Goal: Information Seeking & Learning: Learn about a topic

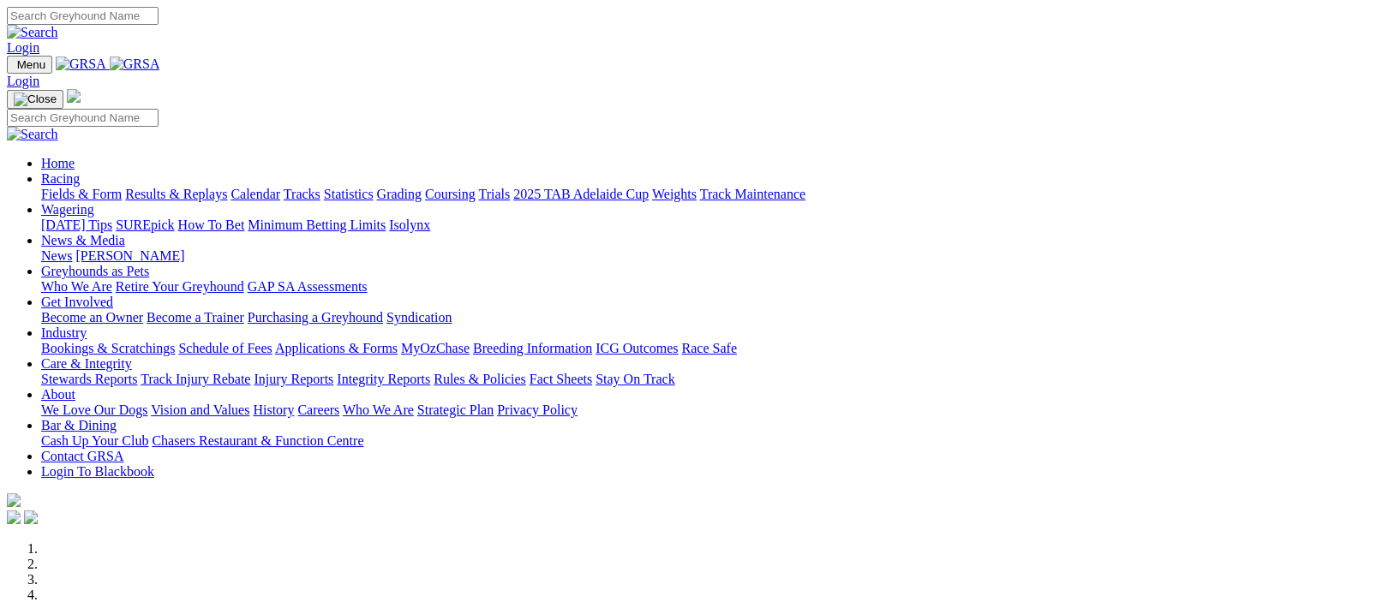
click at [160, 58] on img at bounding box center [135, 64] width 51 height 15
click at [112, 218] on link "[DATE] Tips" at bounding box center [76, 225] width 71 height 15
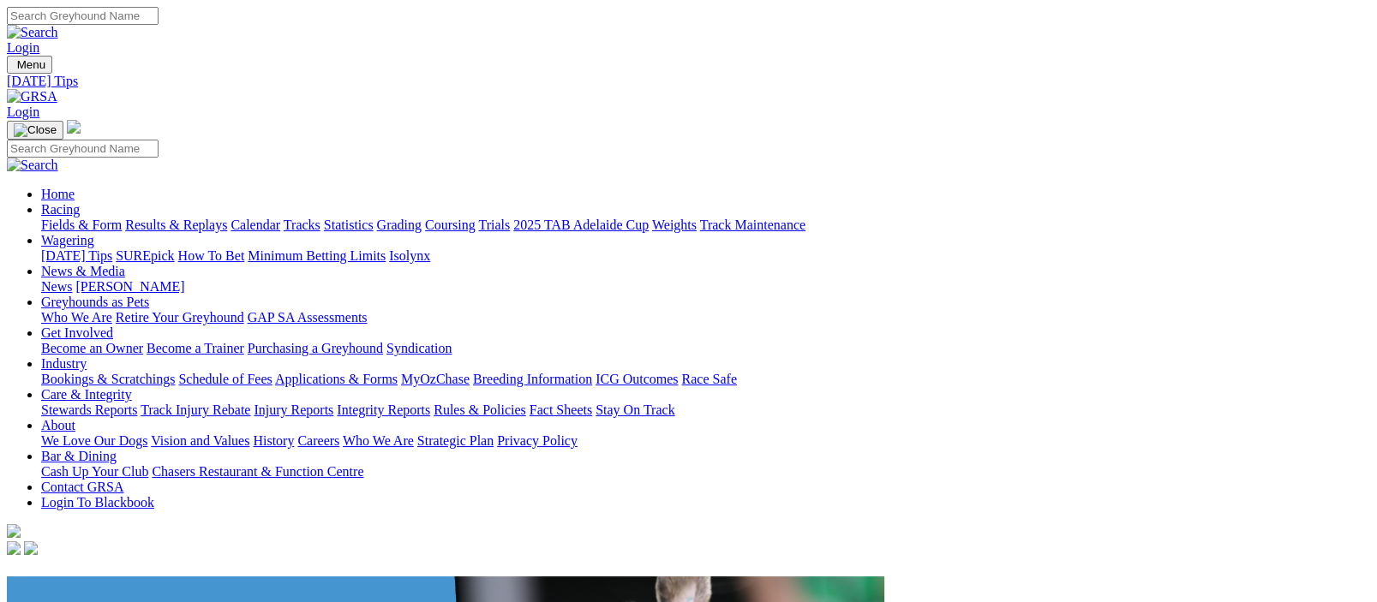
click at [80, 202] on link "Racing" at bounding box center [60, 209] width 39 height 15
click at [70, 218] on link "Fields & Form" at bounding box center [81, 225] width 81 height 15
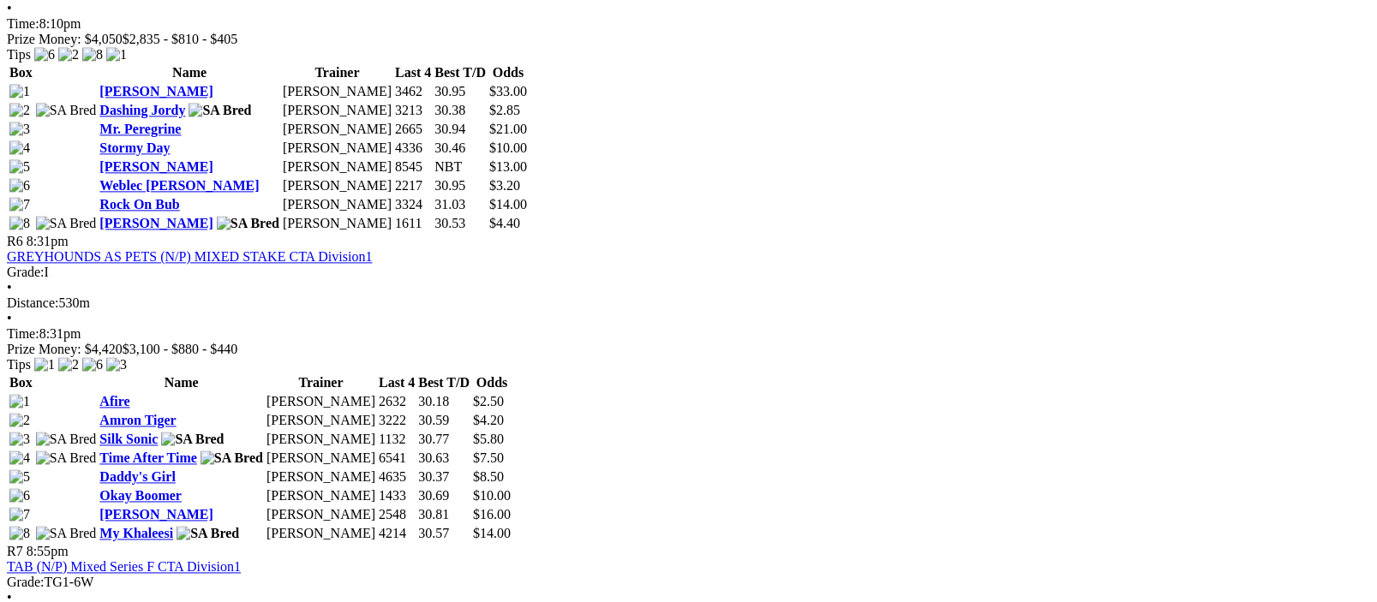
scroll to position [2513, 0]
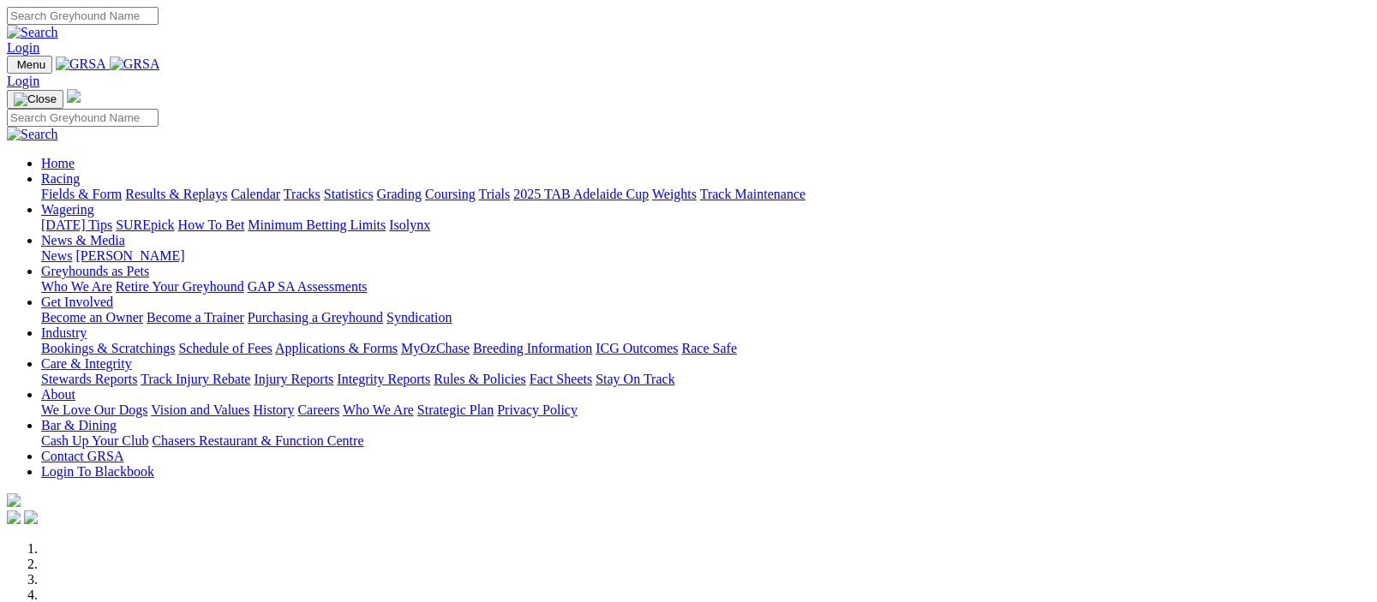
click at [160, 63] on img at bounding box center [135, 64] width 51 height 15
click at [66, 187] on link "Fields & Form" at bounding box center [81, 194] width 81 height 15
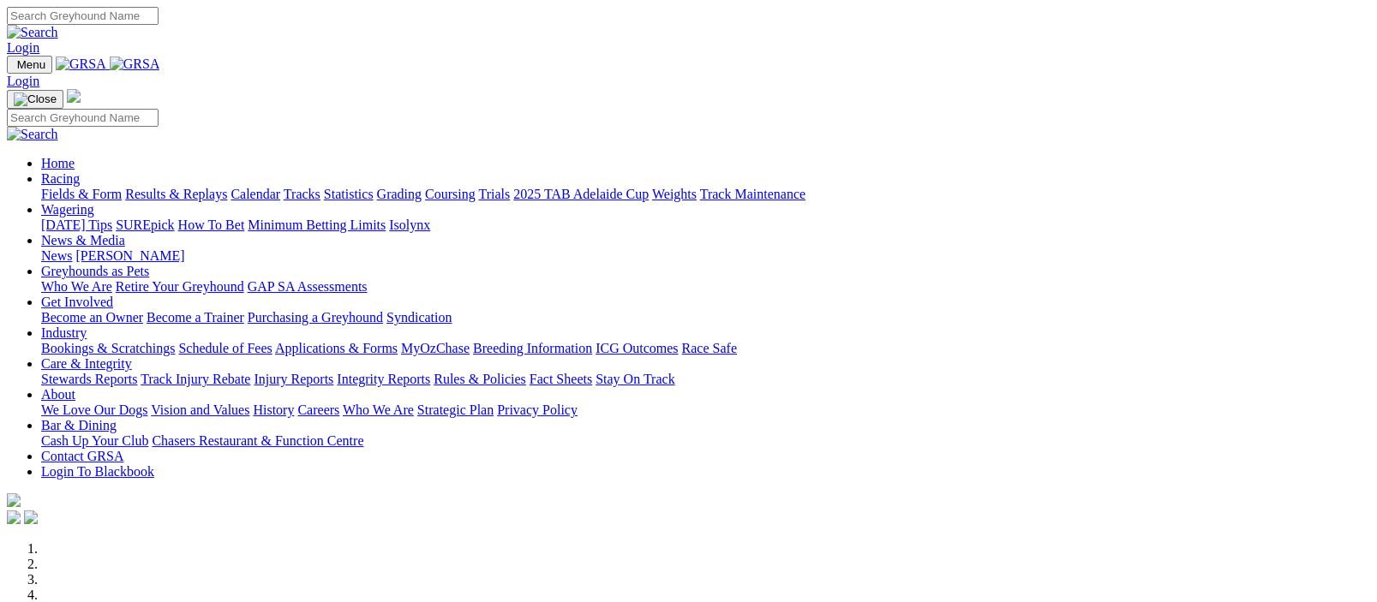
click at [80, 171] on link "Racing" at bounding box center [60, 178] width 39 height 15
click at [160, 65] on img at bounding box center [135, 64] width 51 height 15
click at [80, 171] on link "Racing" at bounding box center [60, 178] width 39 height 15
click at [160, 61] on img at bounding box center [135, 64] width 51 height 15
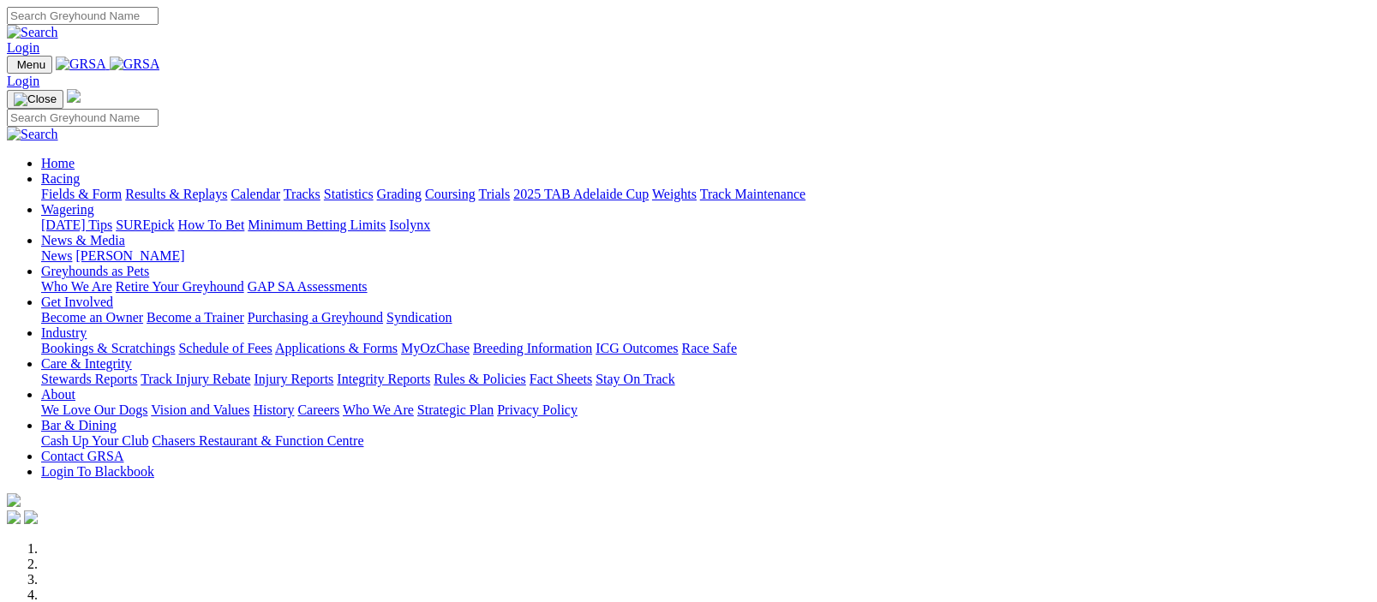
click at [80, 171] on link "Racing" at bounding box center [60, 178] width 39 height 15
click at [160, 61] on img at bounding box center [135, 64] width 51 height 15
click at [80, 171] on link "Racing" at bounding box center [60, 178] width 39 height 15
click at [82, 187] on link "Fields & Form" at bounding box center [81, 194] width 81 height 15
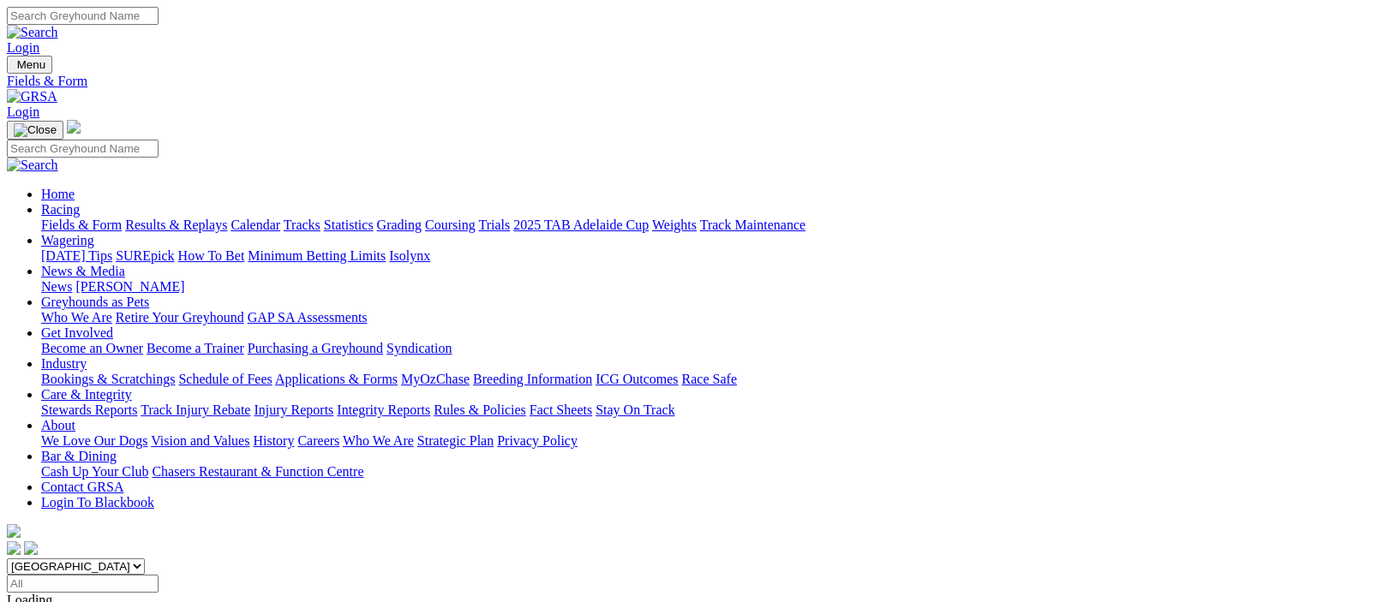
click at [51, 218] on link "Fields & Form" at bounding box center [81, 225] width 81 height 15
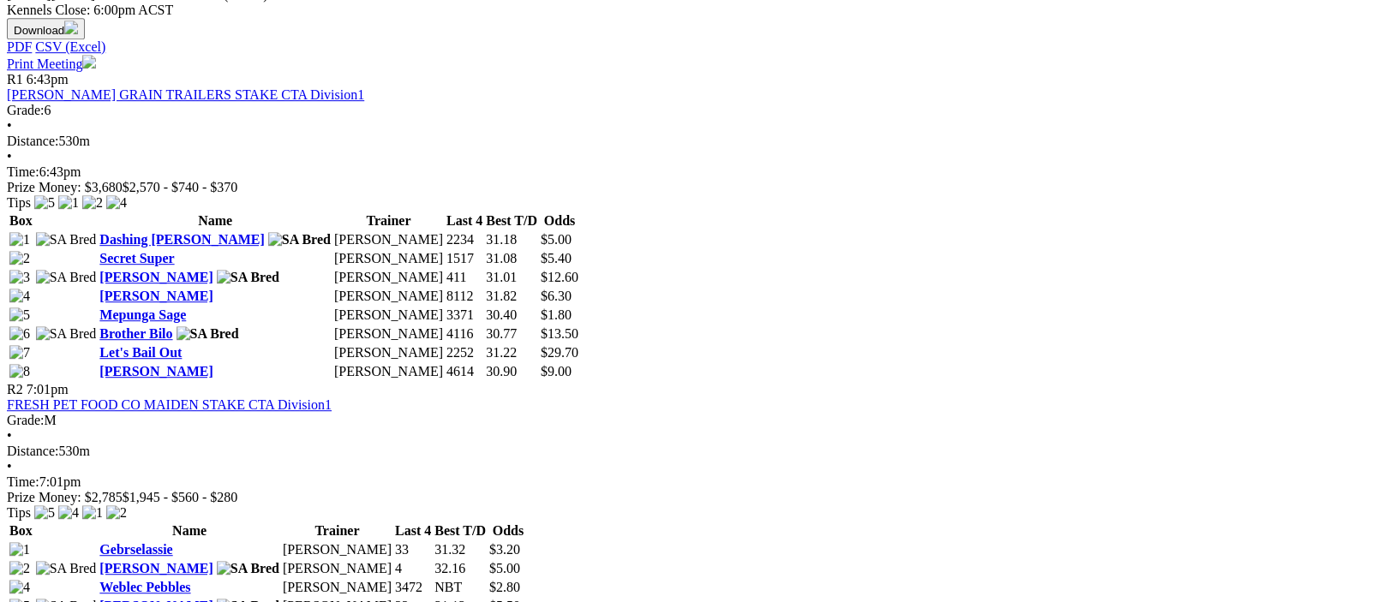
scroll to position [1257, 0]
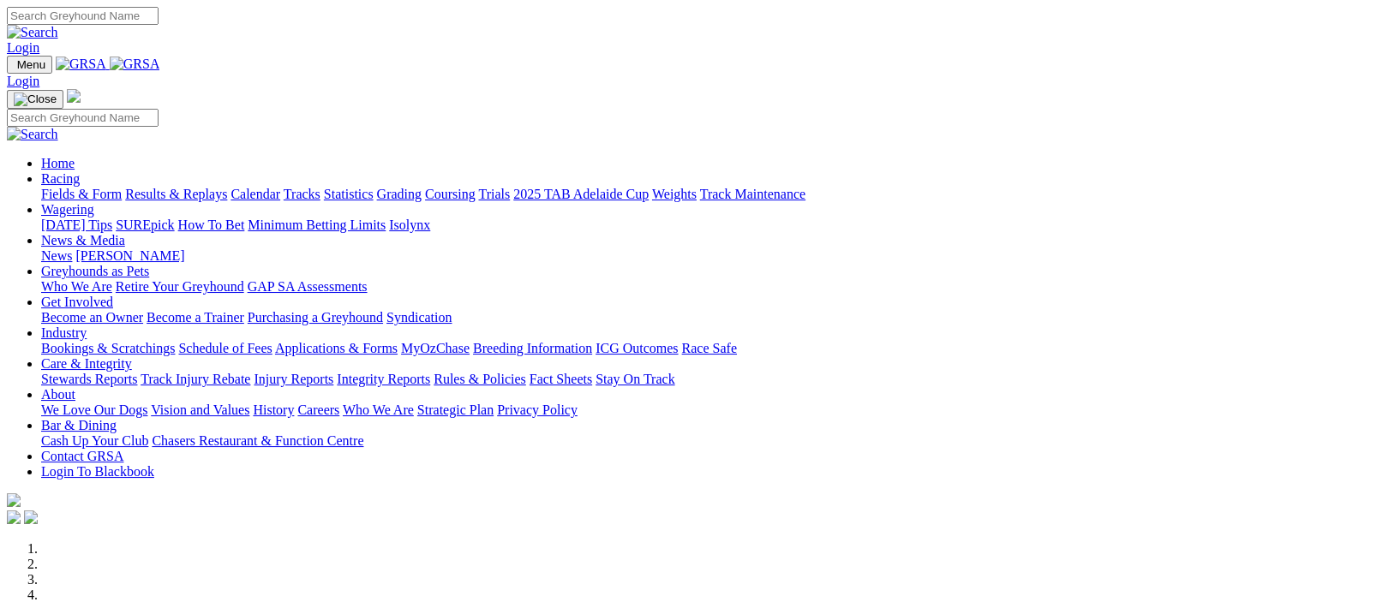
click at [160, 64] on img at bounding box center [135, 64] width 51 height 15
click at [160, 61] on img at bounding box center [135, 64] width 51 height 15
click at [64, 187] on link "Fields & Form" at bounding box center [81, 194] width 81 height 15
